Goal: Task Accomplishment & Management: Manage account settings

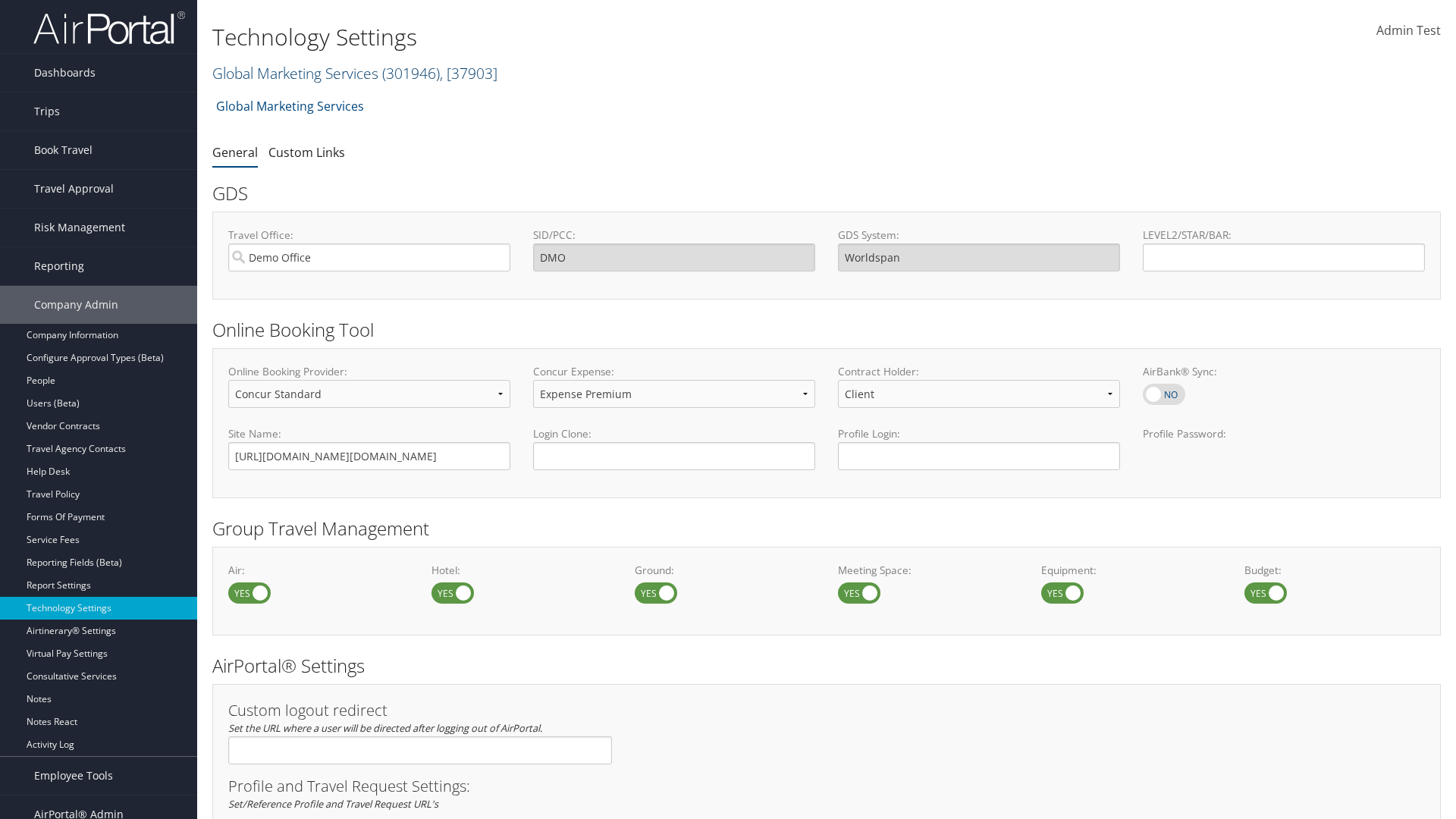
click at [293, 73] on link "Global Marketing Services ( 301946 ) , [ 37903 ]" at bounding box center [355, 73] width 285 height 20
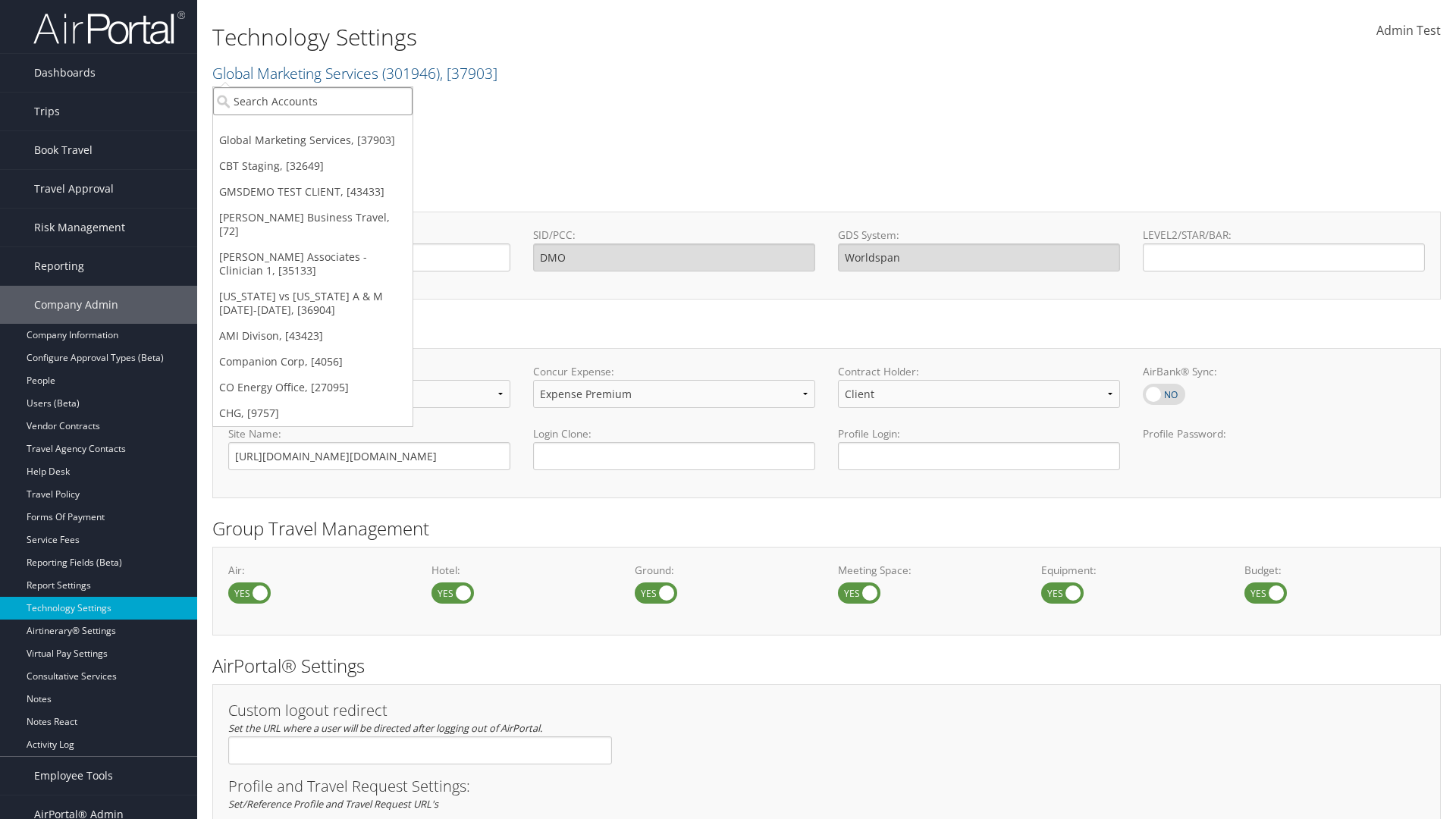
click at [312, 101] on input "search" at bounding box center [312, 101] width 199 height 28
type input "CBTSTG"
click at [312, 129] on div "CBT Staging (CBTSTG), [32649]" at bounding box center [313, 129] width 216 height 14
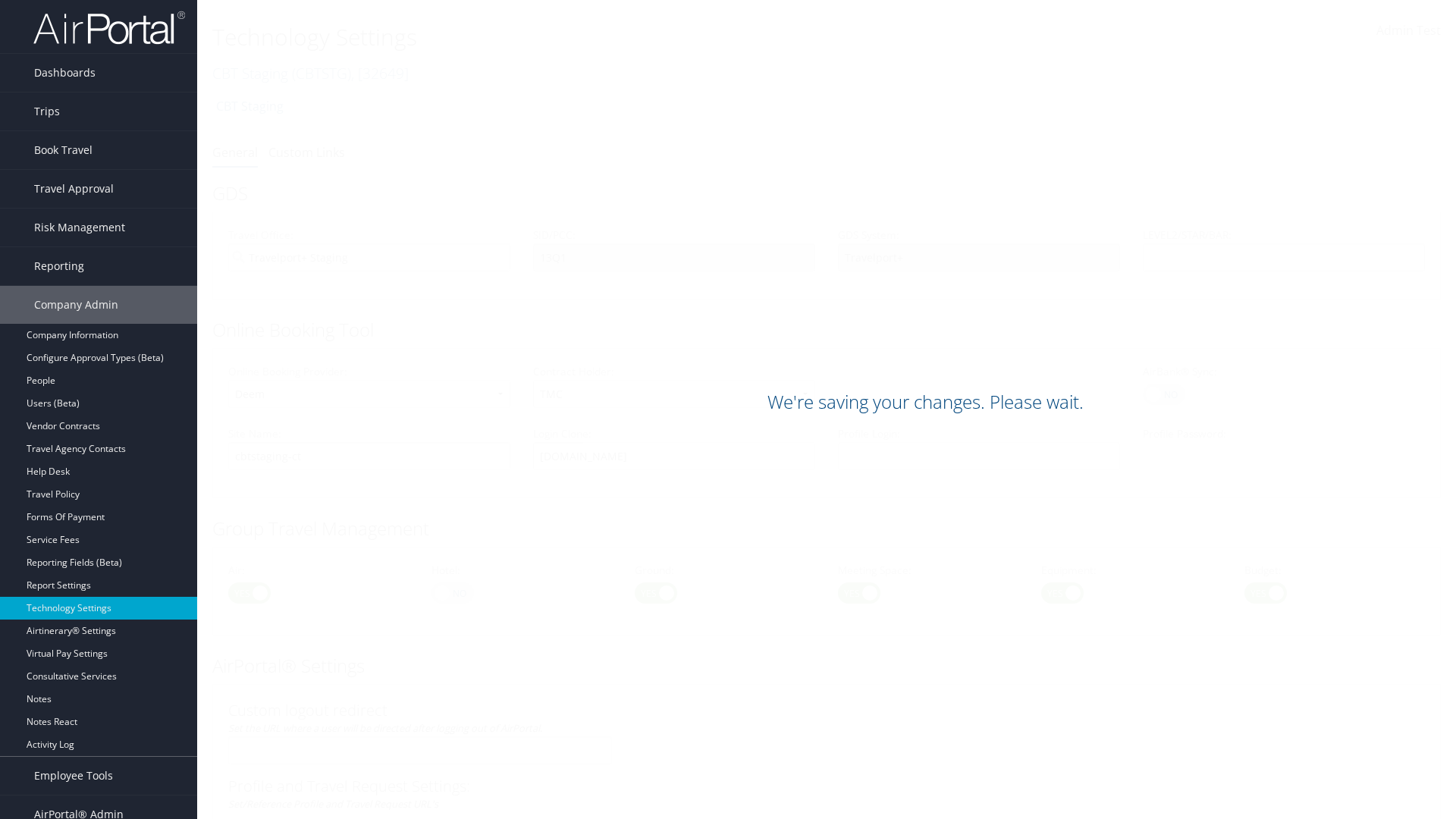
scroll to position [929, 0]
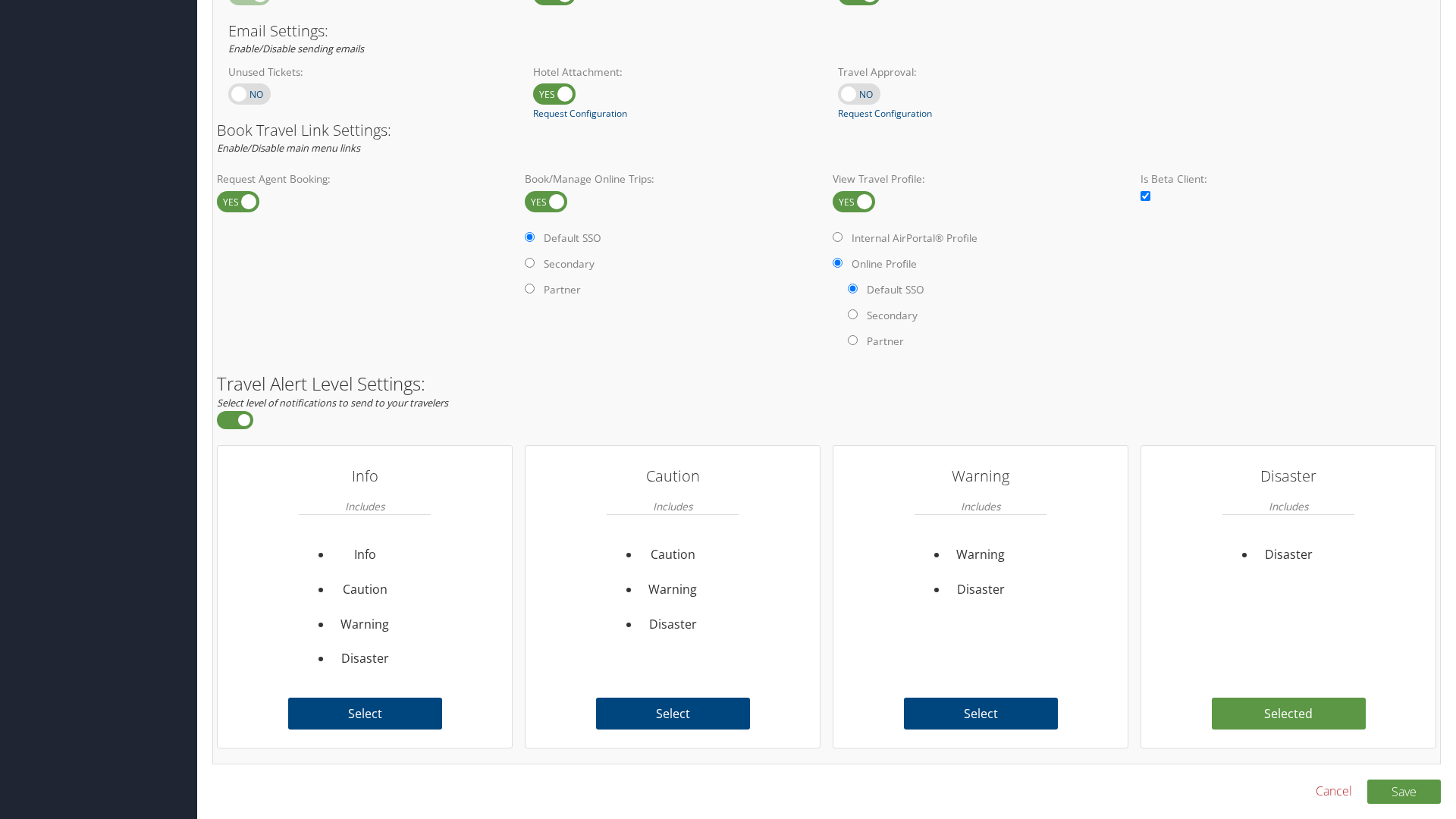
scroll to position [929, 0]
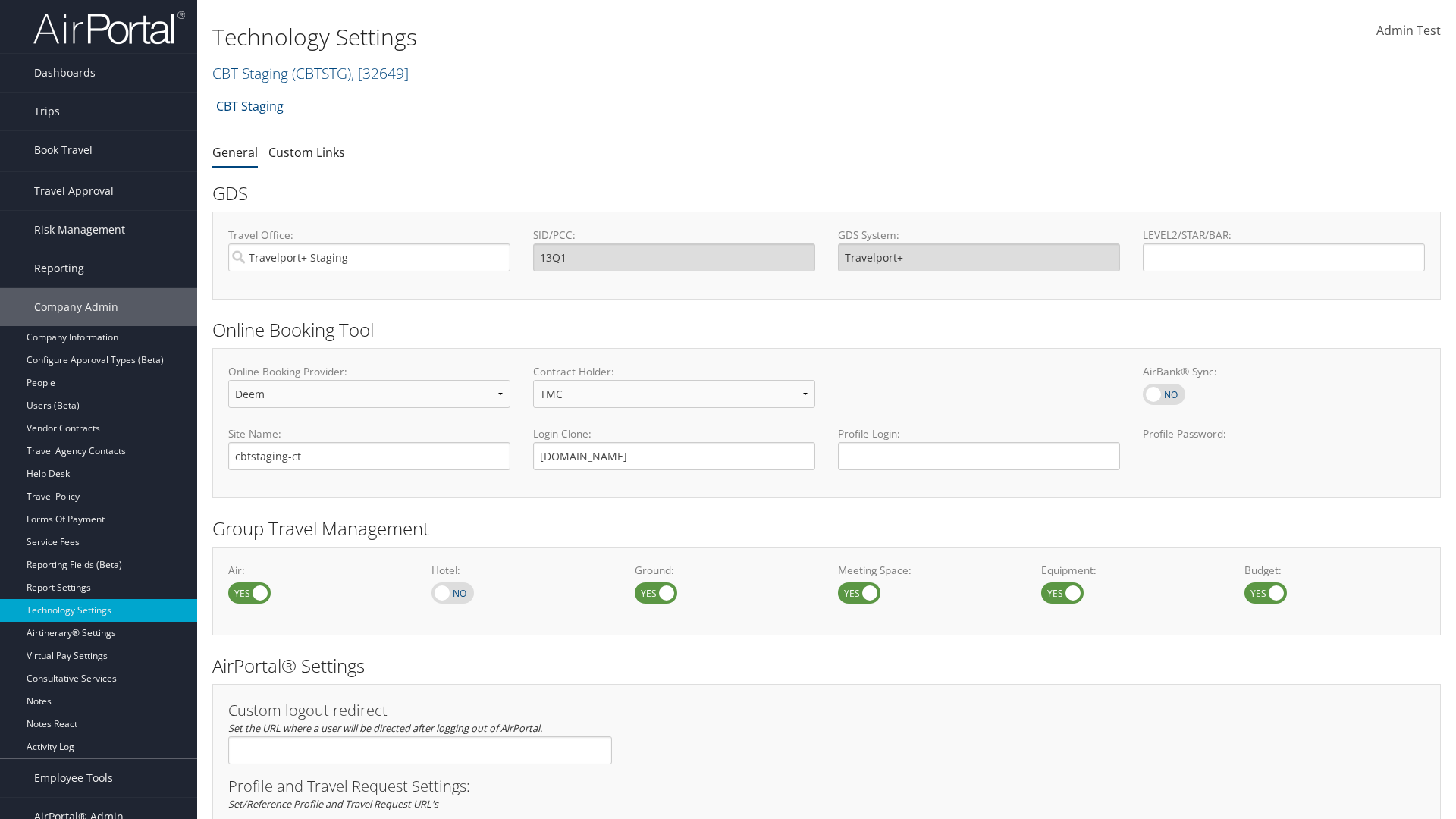
click at [98, 216] on link "Book/Manage Online Trips" at bounding box center [98, 226] width 198 height 23
select select "4"
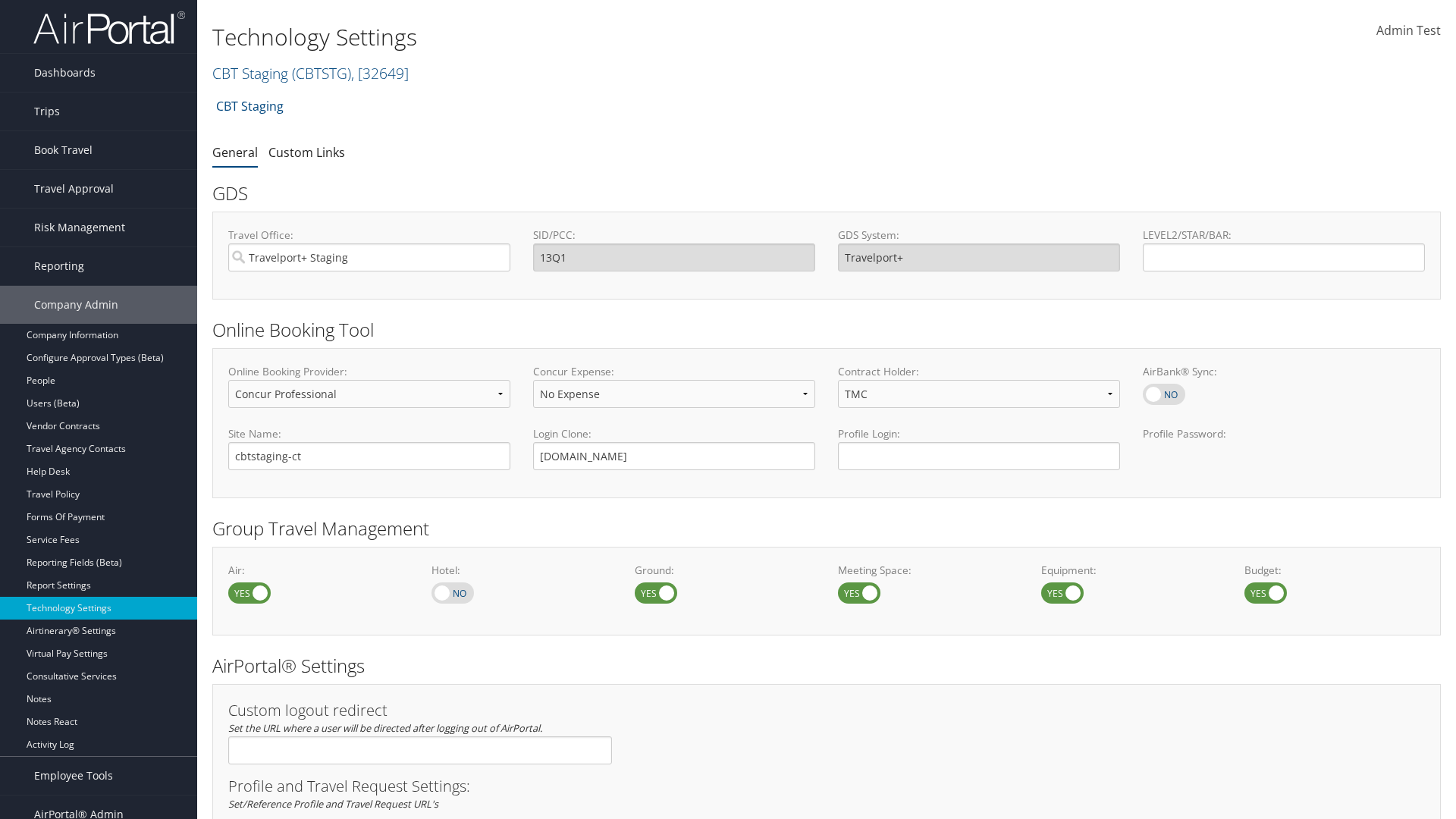
scroll to position [929, 0]
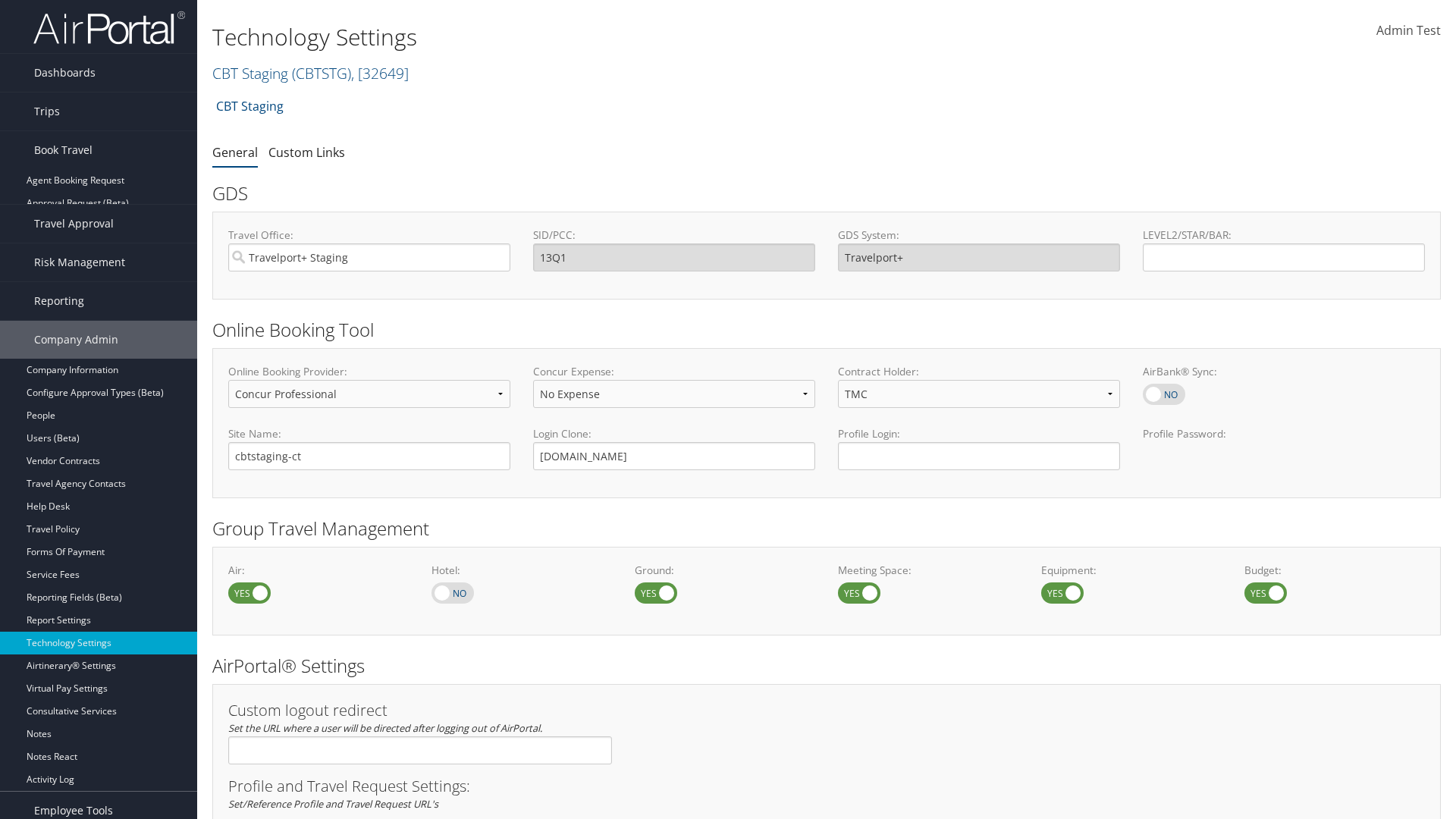
click at [98, 218] on link "Book/Manage Online Trips" at bounding box center [98, 226] width 198 height 23
